Goal: Task Accomplishment & Management: Manage account settings

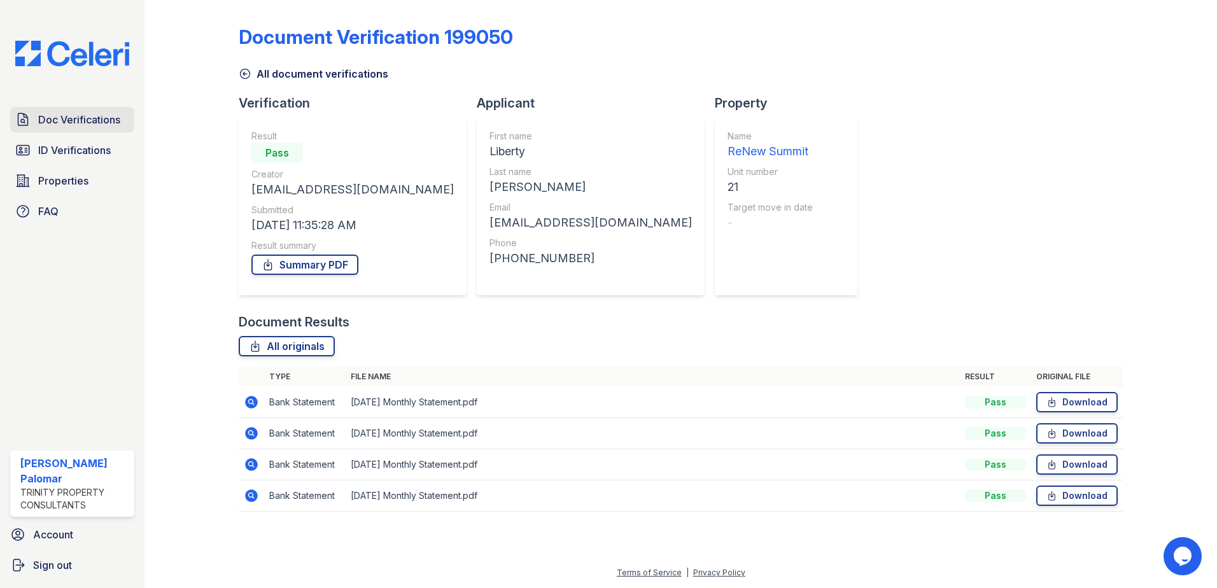
click at [92, 121] on span "Doc Verifications" at bounding box center [79, 119] width 82 height 15
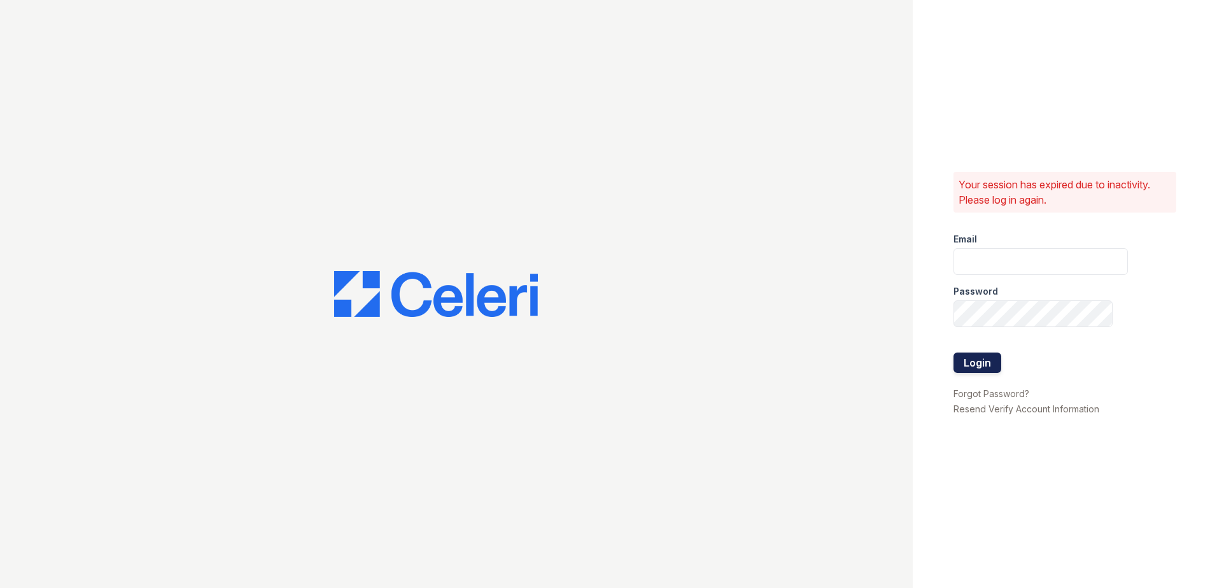
type input "gsencionpalomar@trinity-pm.com"
click at [982, 363] on button "Login" at bounding box center [977, 363] width 48 height 20
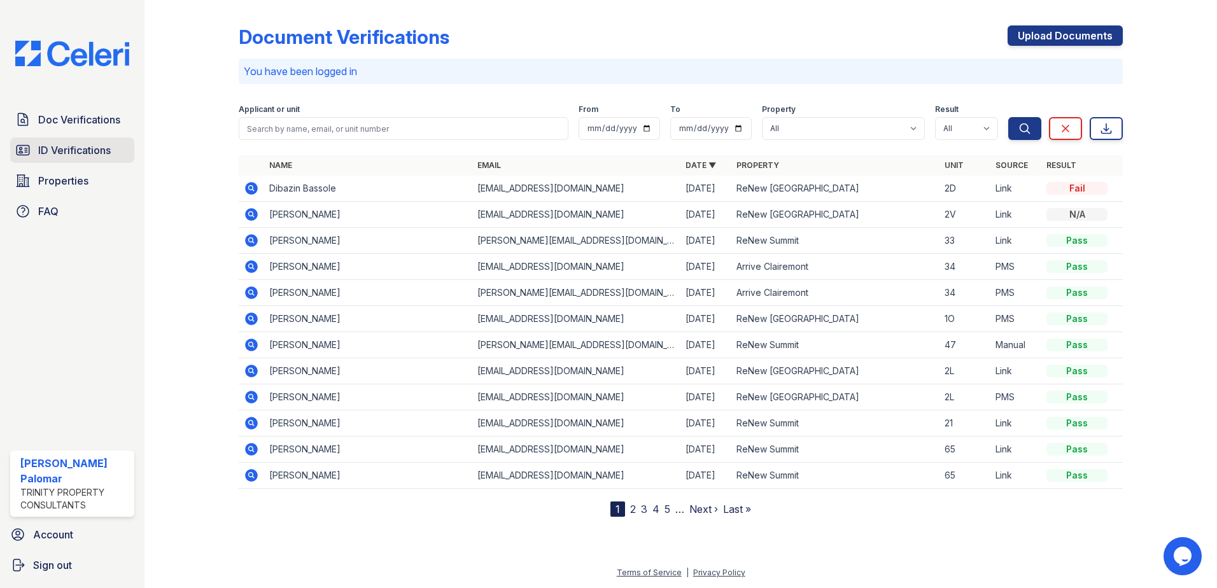
drag, startPoint x: 82, startPoint y: 145, endPoint x: 102, endPoint y: 151, distance: 20.5
click at [83, 146] on span "ID Verifications" at bounding box center [74, 150] width 73 height 15
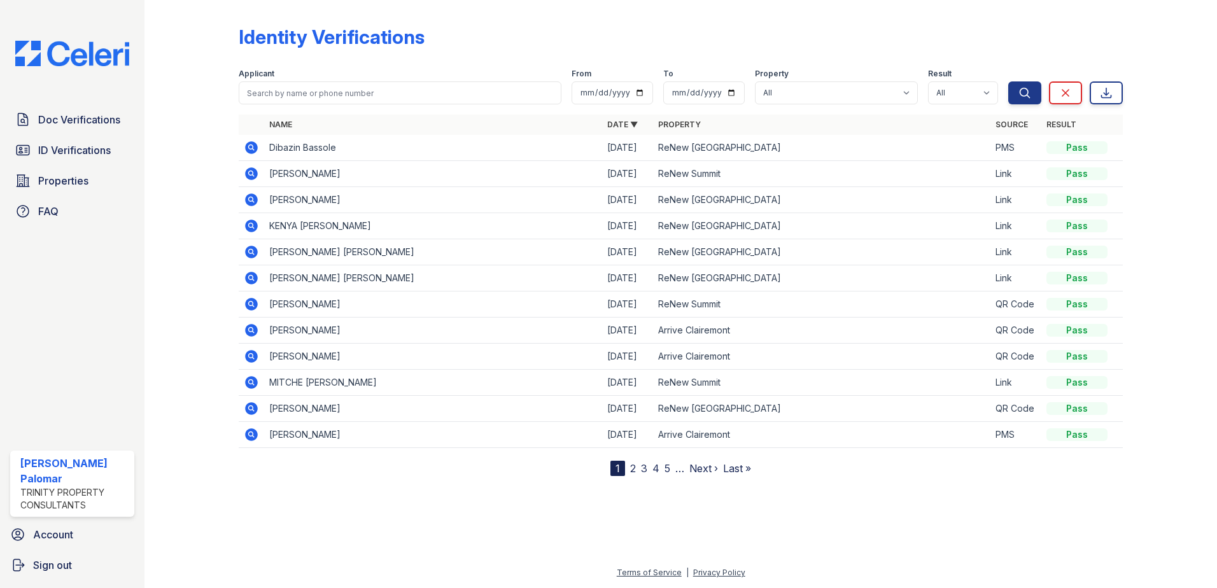
click at [256, 172] on icon at bounding box center [251, 173] width 13 height 13
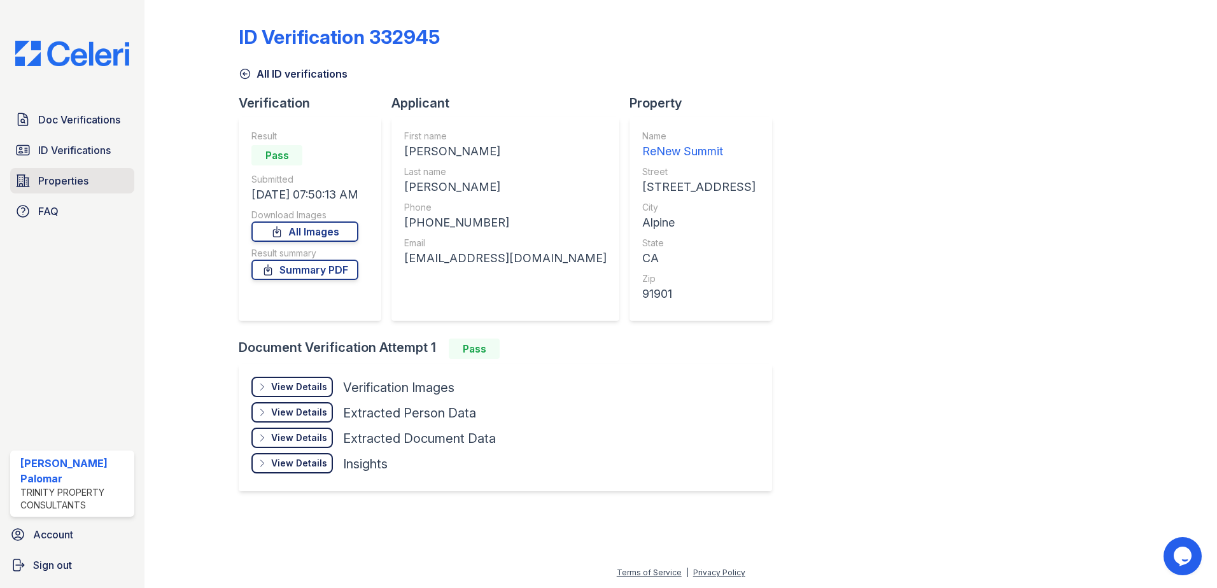
click at [83, 173] on span "Properties" at bounding box center [63, 180] width 50 height 15
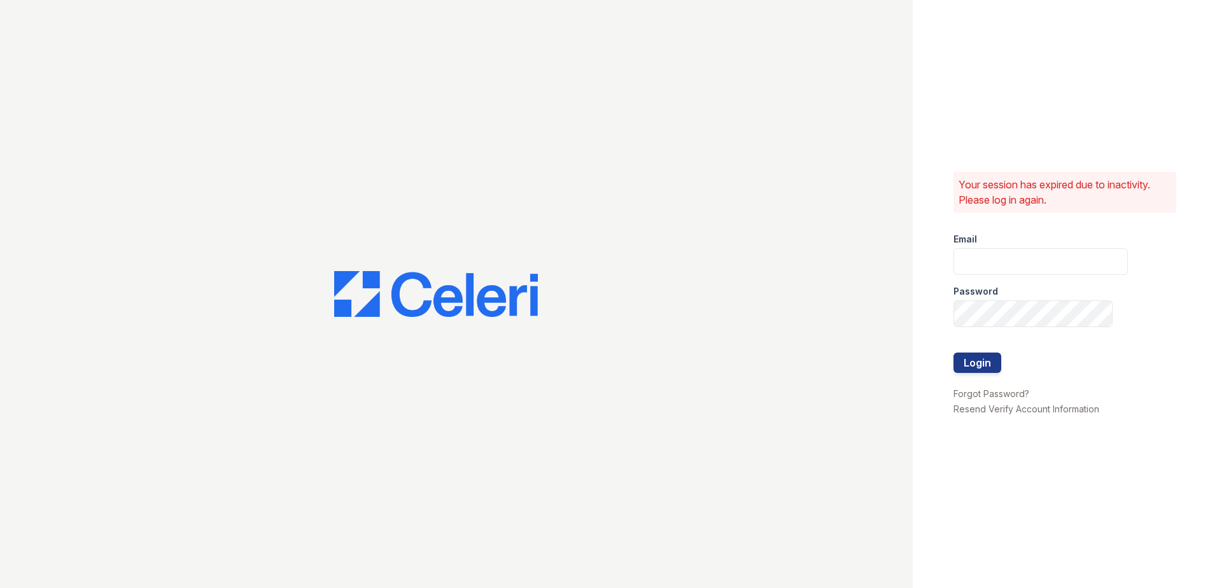
type input "[EMAIL_ADDRESS][DOMAIN_NAME]"
click at [976, 367] on button "Login" at bounding box center [977, 363] width 48 height 20
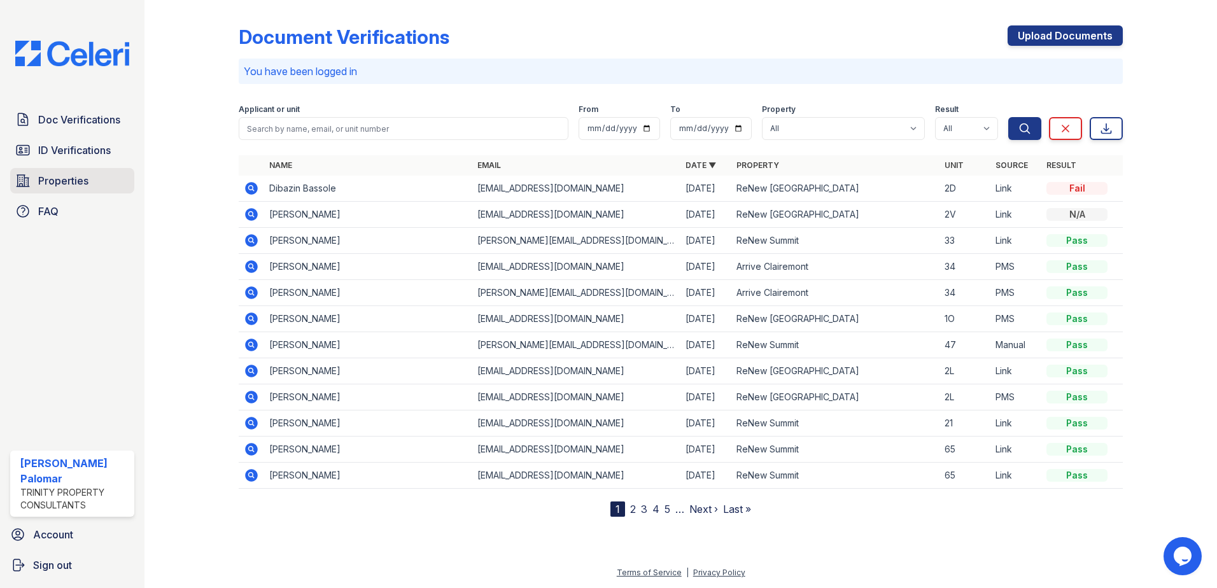
click at [84, 188] on span "Properties" at bounding box center [63, 180] width 50 height 15
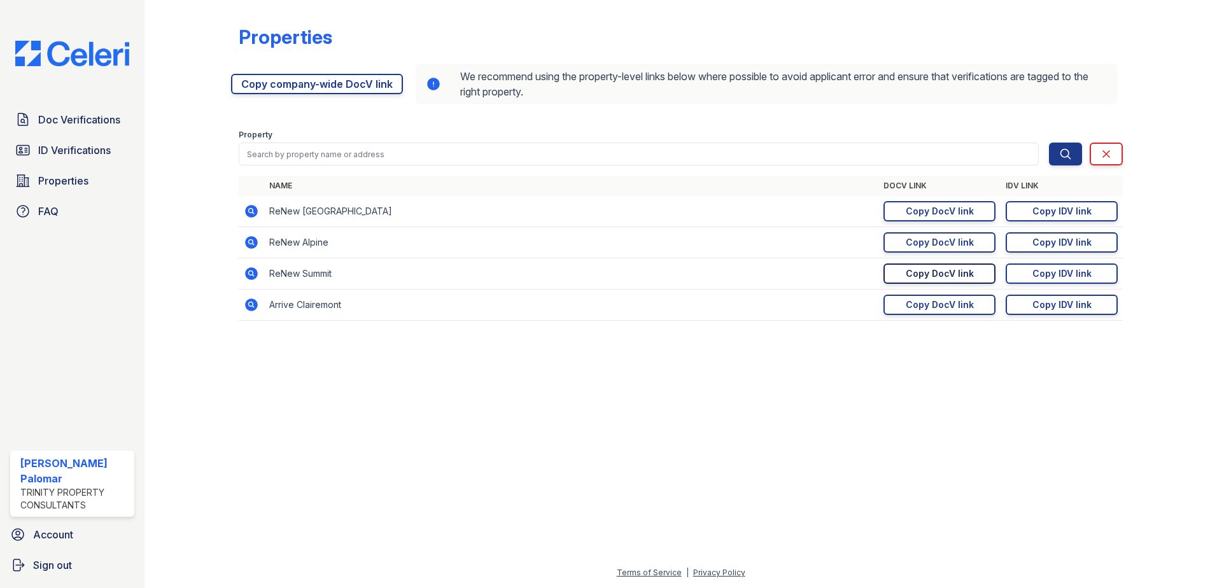
click at [909, 274] on div "Copy DocV link" at bounding box center [940, 273] width 68 height 13
click at [74, 144] on span "ID Verifications" at bounding box center [74, 150] width 73 height 15
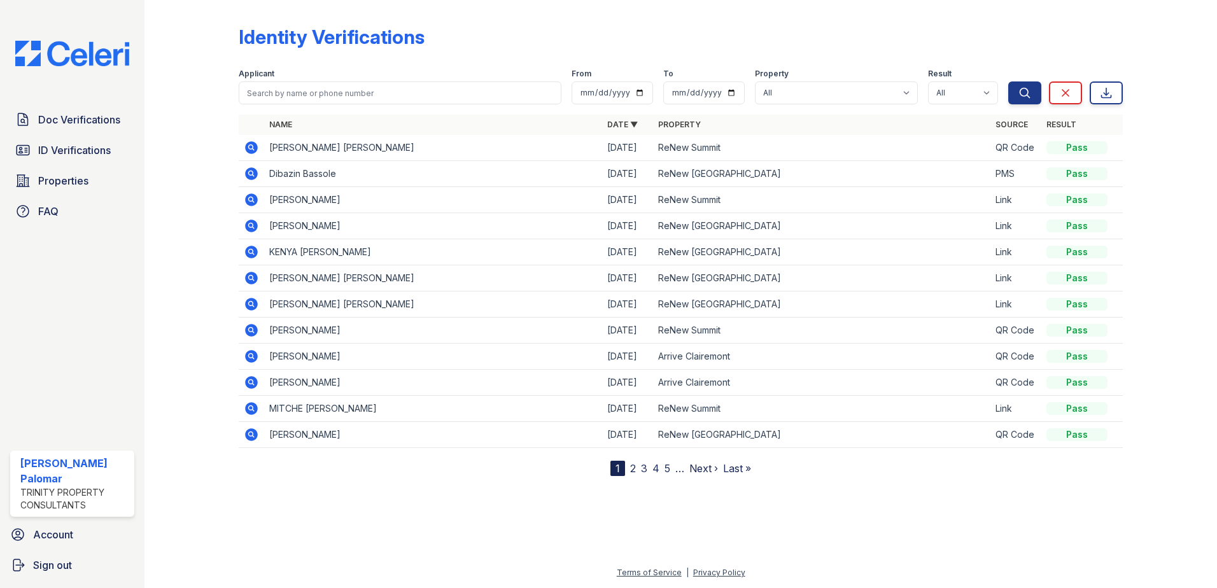
click at [250, 150] on icon at bounding box center [251, 147] width 13 height 13
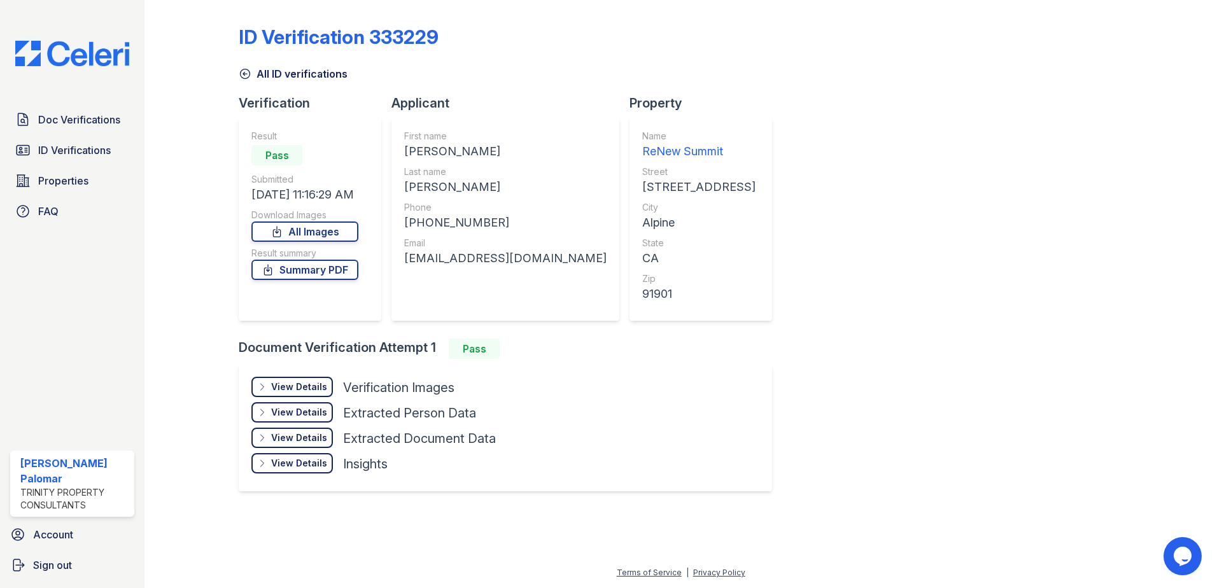
click at [298, 388] on div "View Details" at bounding box center [299, 387] width 56 height 13
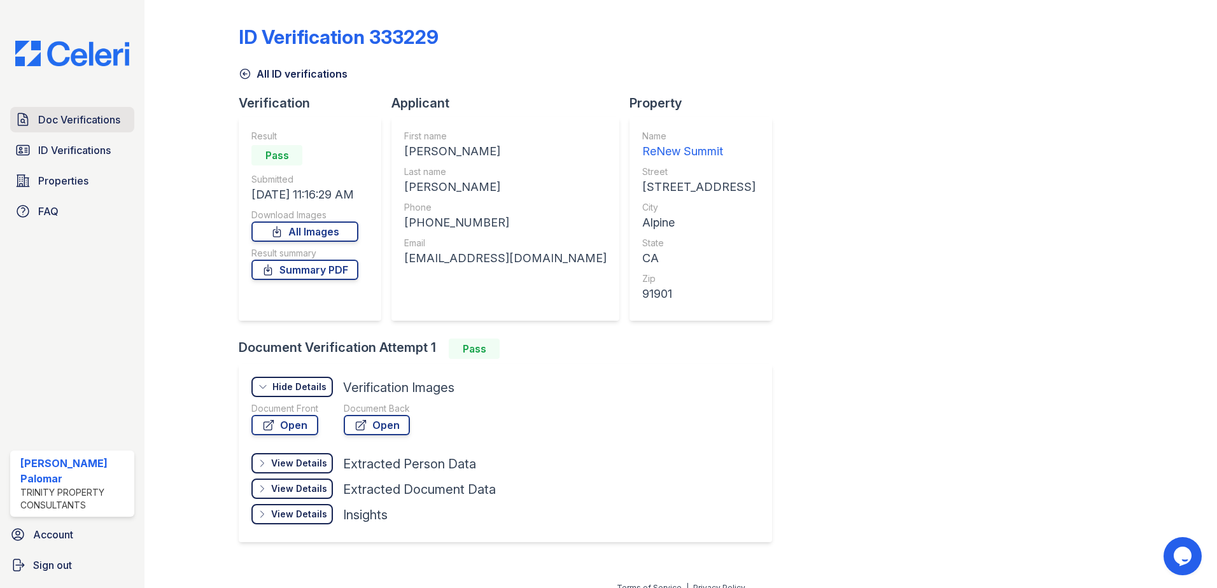
click at [88, 118] on span "Doc Verifications" at bounding box center [79, 119] width 82 height 15
